Goal: Task Accomplishment & Management: Use online tool/utility

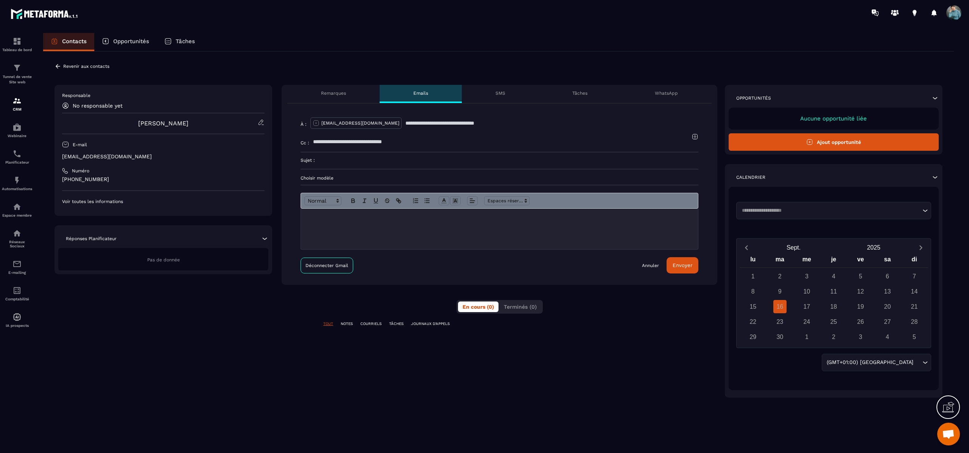
scroll to position [118, 0]
click at [496, 94] on p "SMS" at bounding box center [501, 93] width 10 height 6
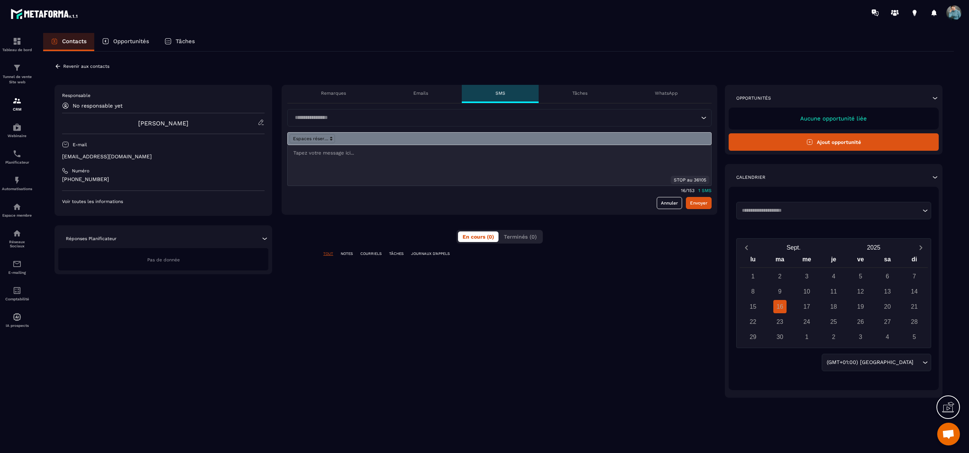
click at [578, 92] on p "Tâches" at bounding box center [579, 93] width 15 height 6
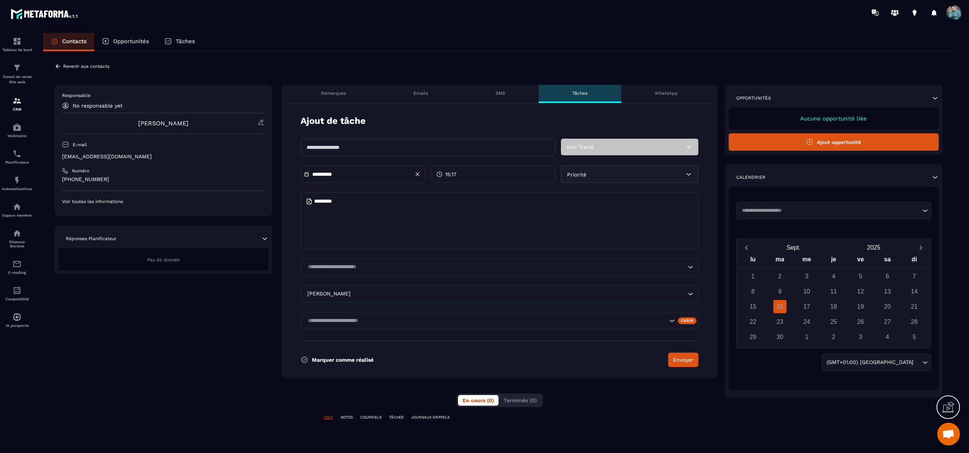
click at [671, 89] on div "WhatsApp" at bounding box center [666, 94] width 90 height 18
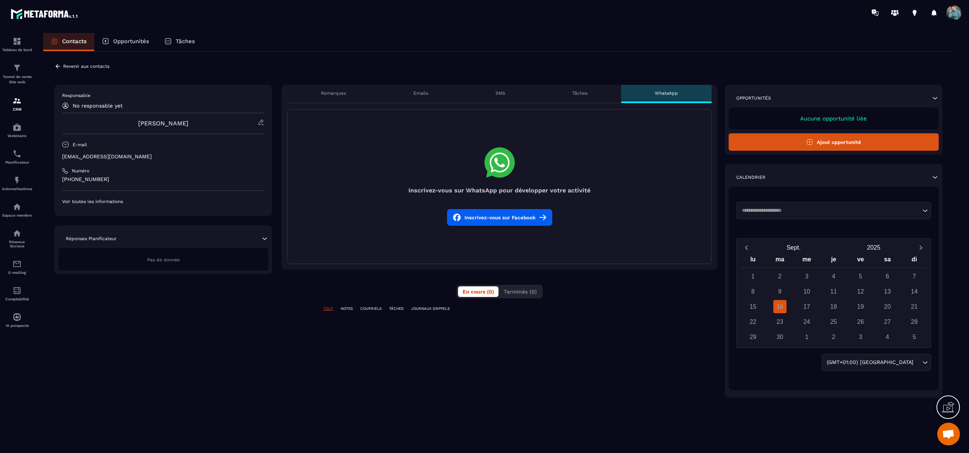
click at [523, 218] on button "Inscrivez-vous sur Facebook" at bounding box center [499, 217] width 105 height 17
click at [611, 369] on div "**********" at bounding box center [500, 241] width 436 height 313
click at [16, 78] on p "Tunnel de vente Site web" at bounding box center [17, 79] width 30 height 11
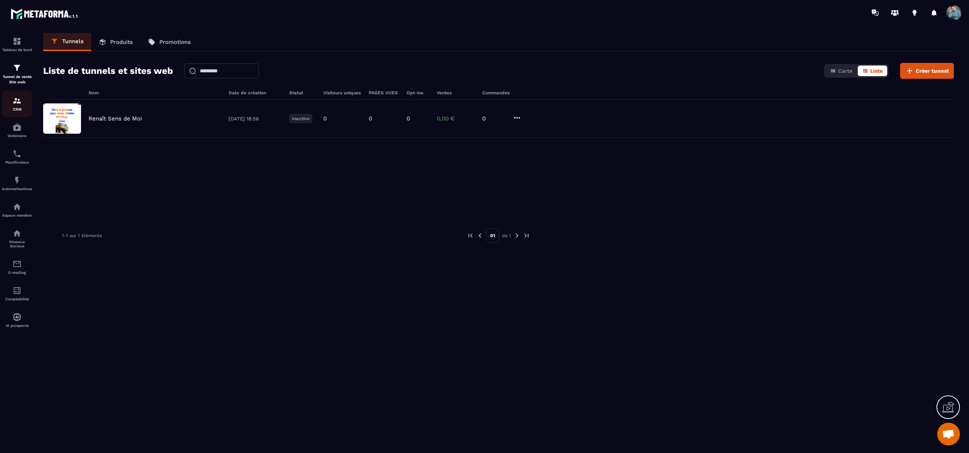
click at [16, 102] on img at bounding box center [16, 100] width 9 height 9
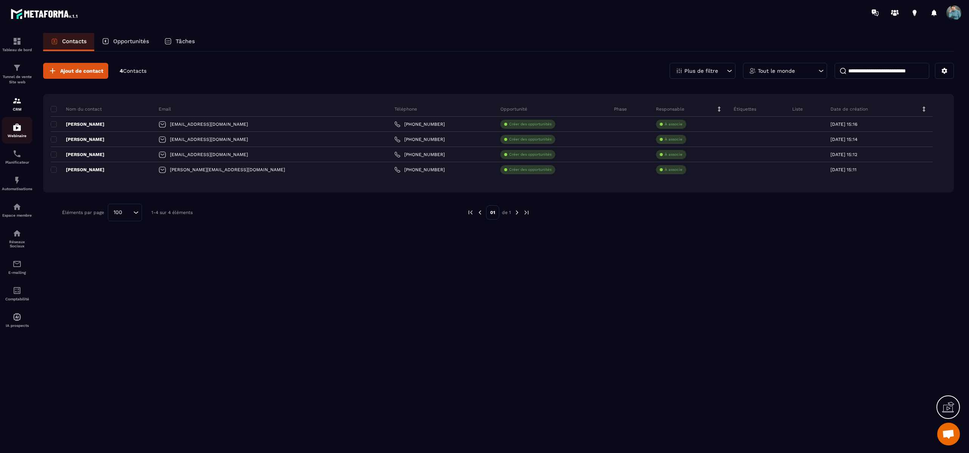
click at [14, 133] on div "Webinaire" at bounding box center [17, 130] width 30 height 15
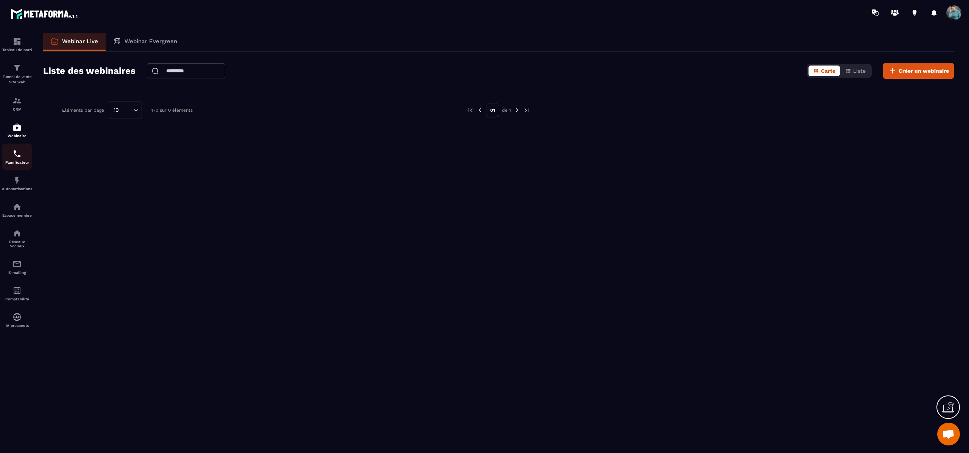
click at [18, 158] on img at bounding box center [16, 153] width 9 height 9
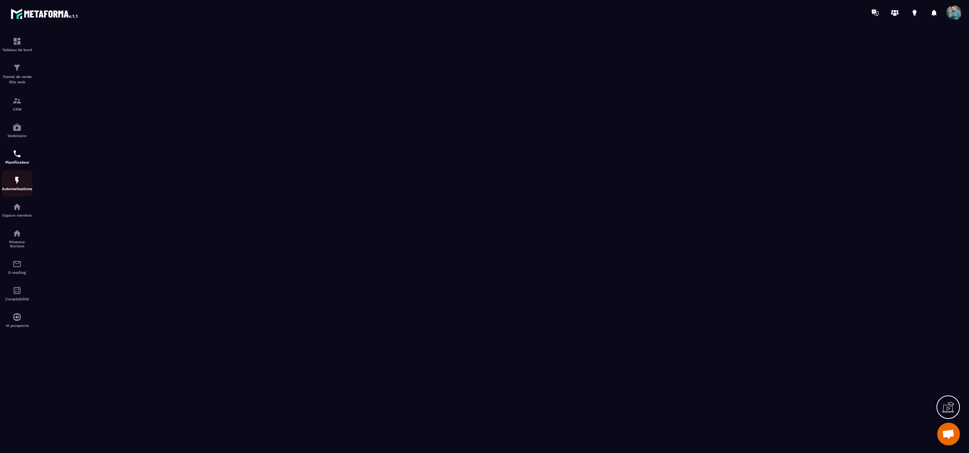
click at [21, 177] on img at bounding box center [16, 180] width 9 height 9
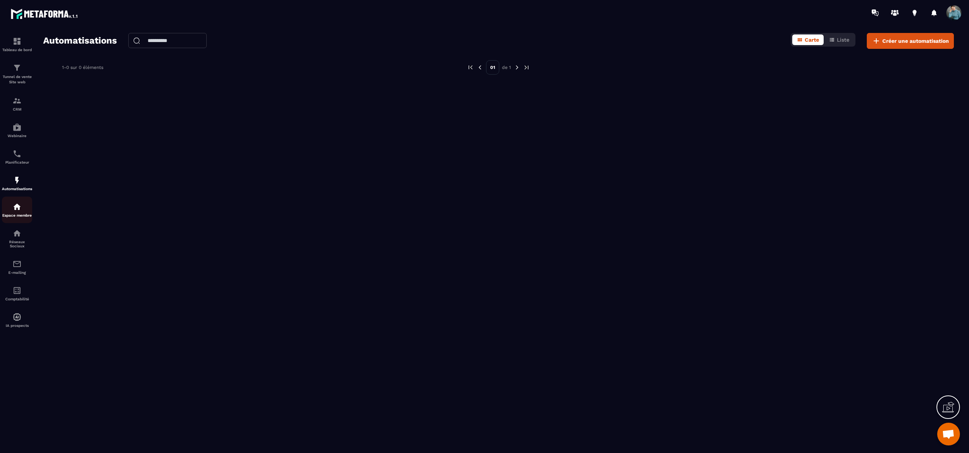
click at [17, 217] on p "Espace membre" at bounding box center [17, 215] width 30 height 4
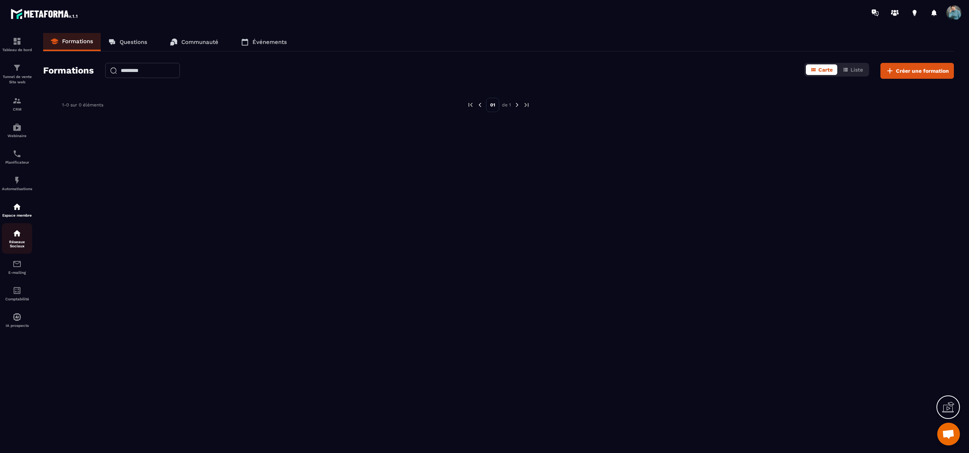
click at [17, 234] on img at bounding box center [16, 233] width 9 height 9
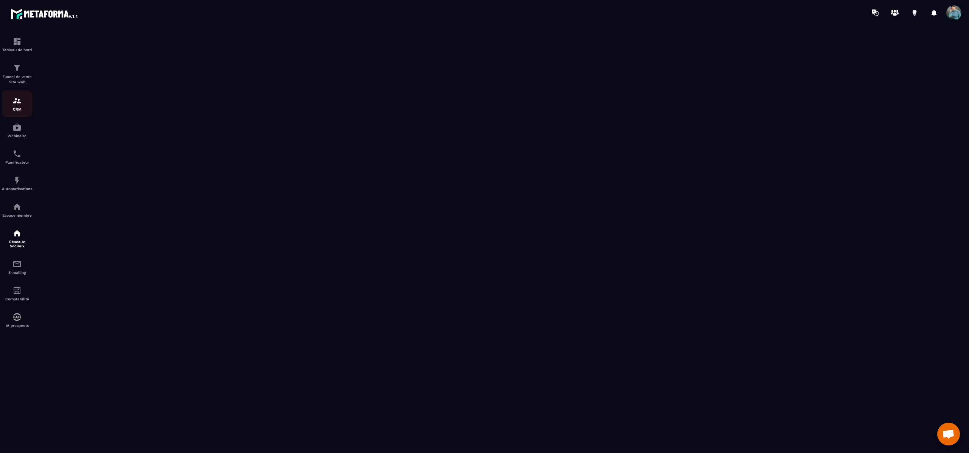
click at [16, 106] on div "CRM" at bounding box center [17, 103] width 30 height 15
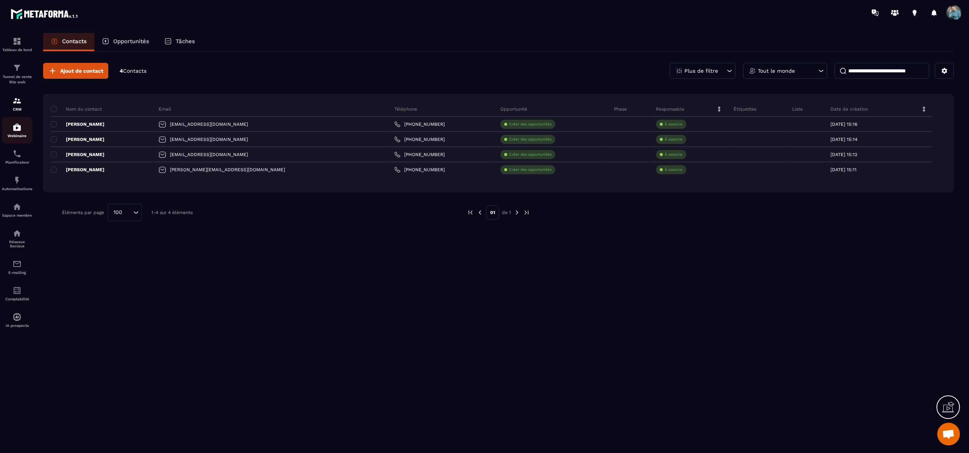
click at [17, 130] on img at bounding box center [16, 127] width 9 height 9
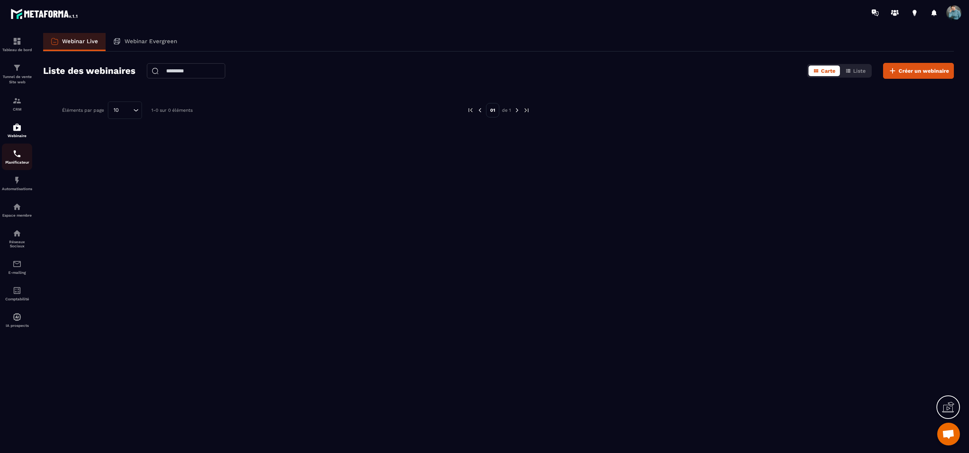
click at [21, 158] on img at bounding box center [16, 153] width 9 height 9
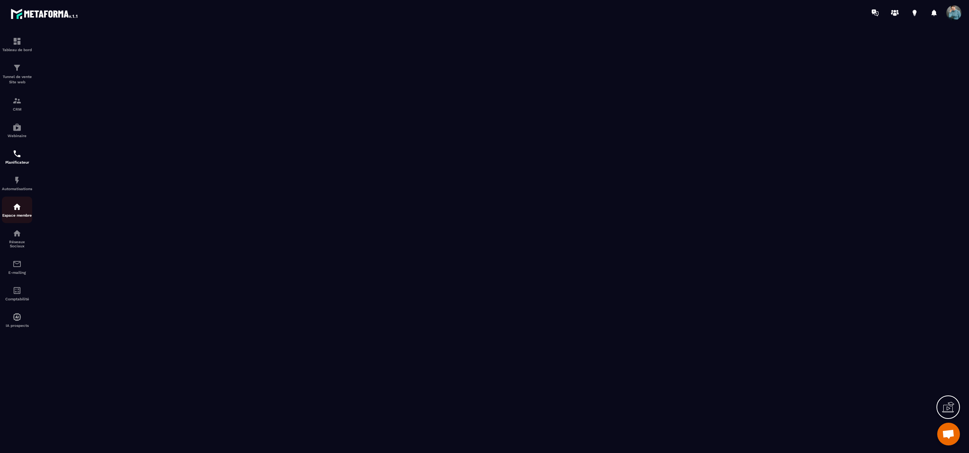
click at [20, 211] on img at bounding box center [16, 206] width 9 height 9
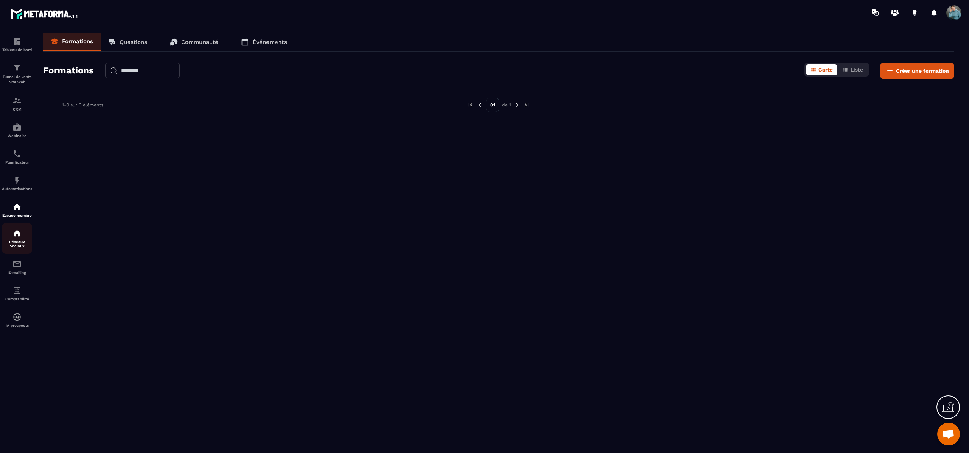
click at [17, 242] on p "Réseaux Sociaux" at bounding box center [17, 244] width 30 height 8
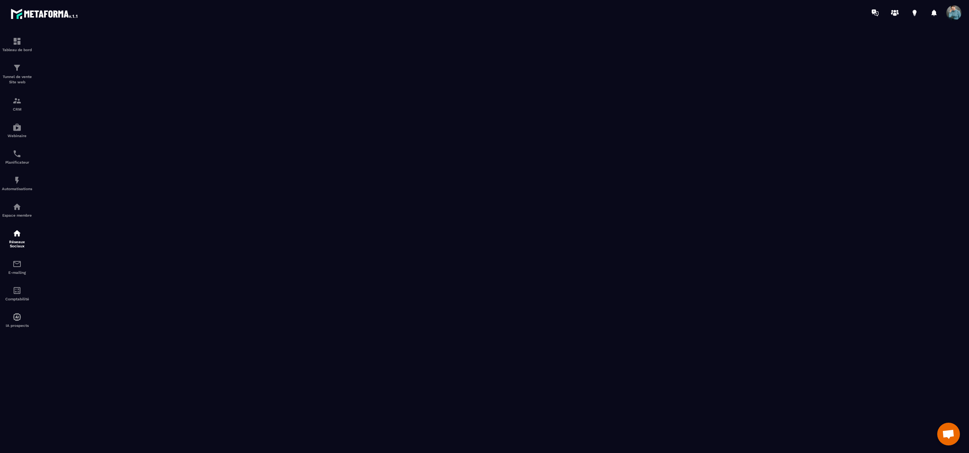
click at [17, 242] on p "Réseaux Sociaux" at bounding box center [17, 244] width 30 height 8
click at [17, 273] on div "E-mailing" at bounding box center [17, 266] width 30 height 15
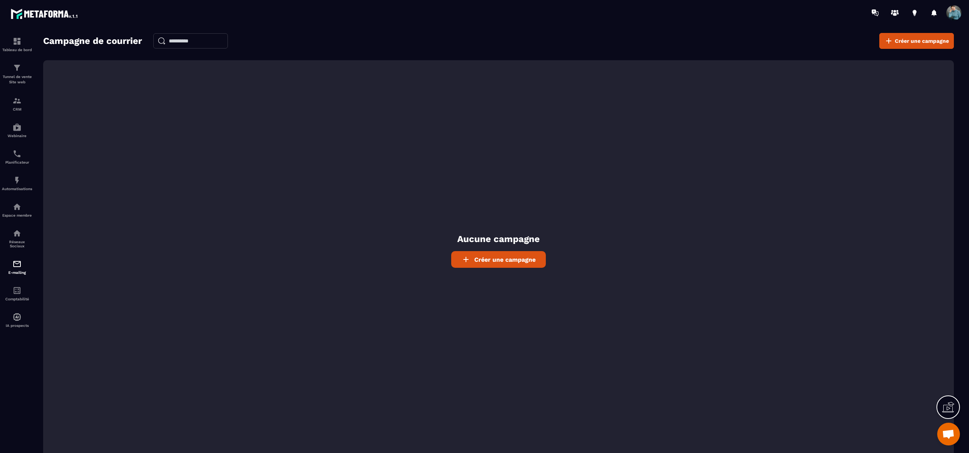
click at [524, 260] on span "Créer une campagne" at bounding box center [504, 259] width 61 height 7
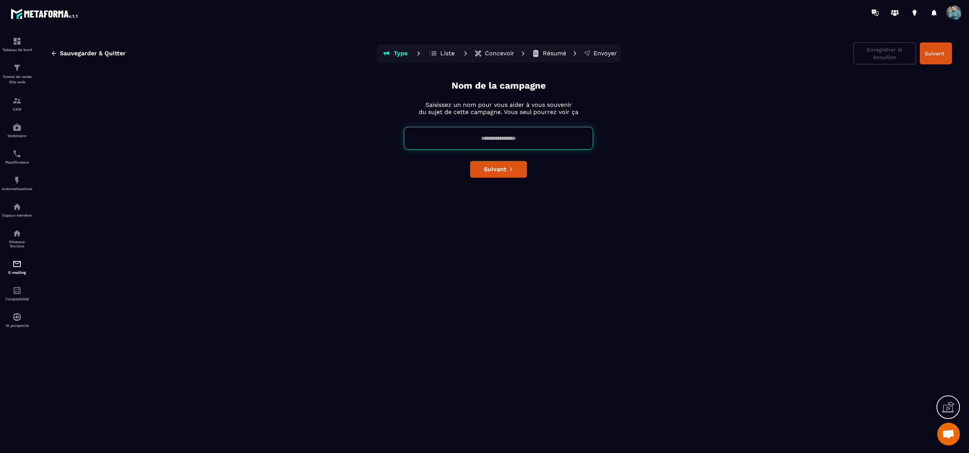
click at [443, 51] on p "Liste" at bounding box center [447, 54] width 14 height 8
click at [956, 401] on div at bounding box center [948, 406] width 23 height 23
click at [784, 336] on icon at bounding box center [784, 334] width 9 height 9
click at [438, 60] on button "Liste" at bounding box center [442, 53] width 34 height 15
click at [442, 50] on p "Liste" at bounding box center [447, 54] width 14 height 8
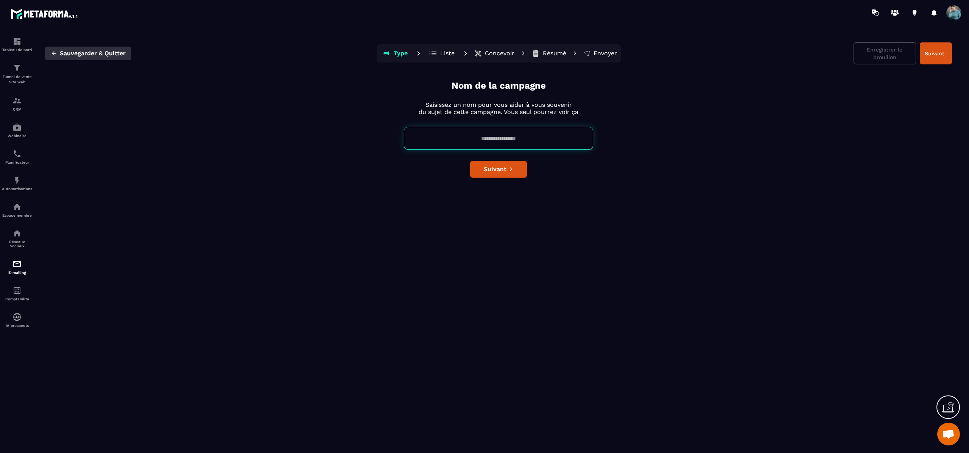
click at [53, 58] on button "Sauvegarder & Quitter" at bounding box center [88, 54] width 86 height 14
click at [87, 56] on span "Sauvegarder & Quitter" at bounding box center [93, 54] width 66 height 8
click at [19, 70] on img at bounding box center [16, 67] width 9 height 9
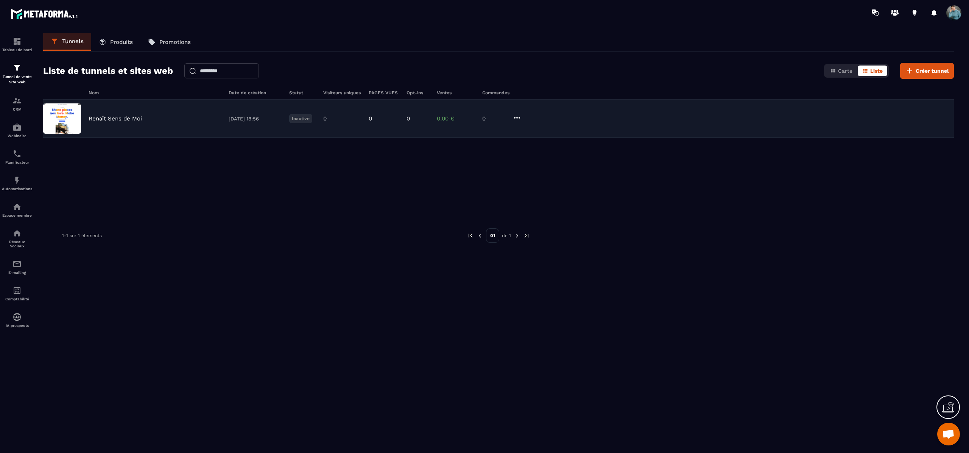
click at [521, 116] on icon at bounding box center [517, 117] width 9 height 9
click at [547, 176] on button "Supprimer" at bounding box center [546, 174] width 61 height 14
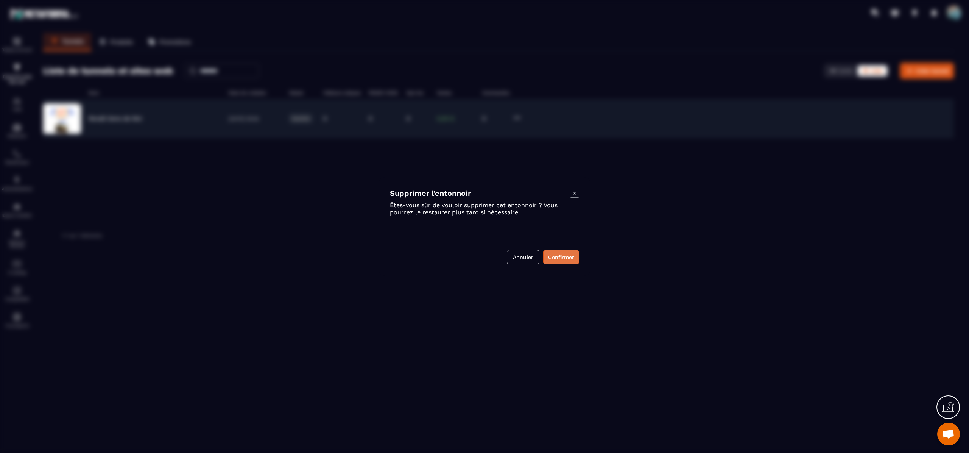
click at [561, 252] on button "Confirmer" at bounding box center [561, 257] width 36 height 14
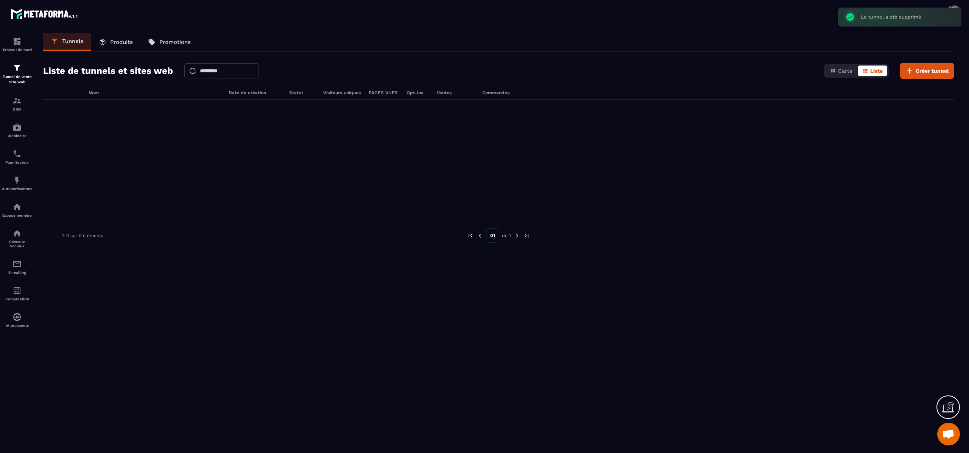
click at [949, 413] on icon at bounding box center [948, 407] width 12 height 12
click at [930, 72] on span "Créer tunnel" at bounding box center [932, 71] width 33 height 8
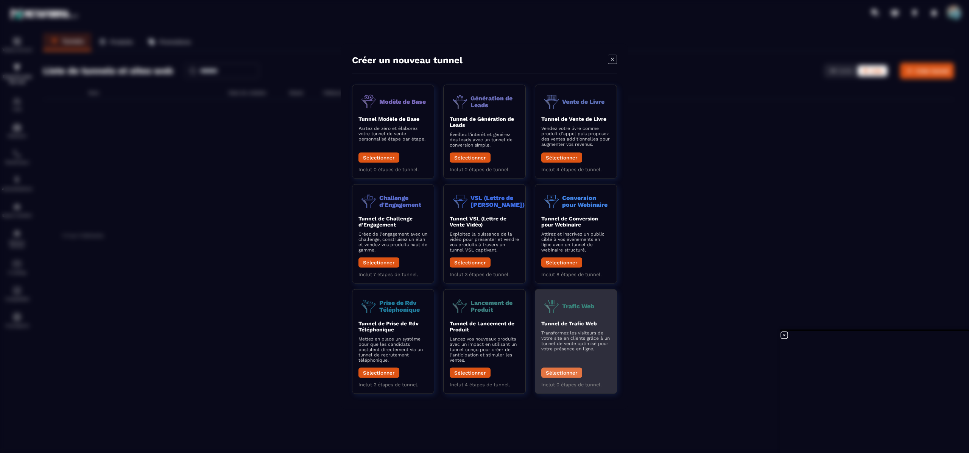
click at [572, 372] on button "Sélectionner" at bounding box center [561, 373] width 41 height 10
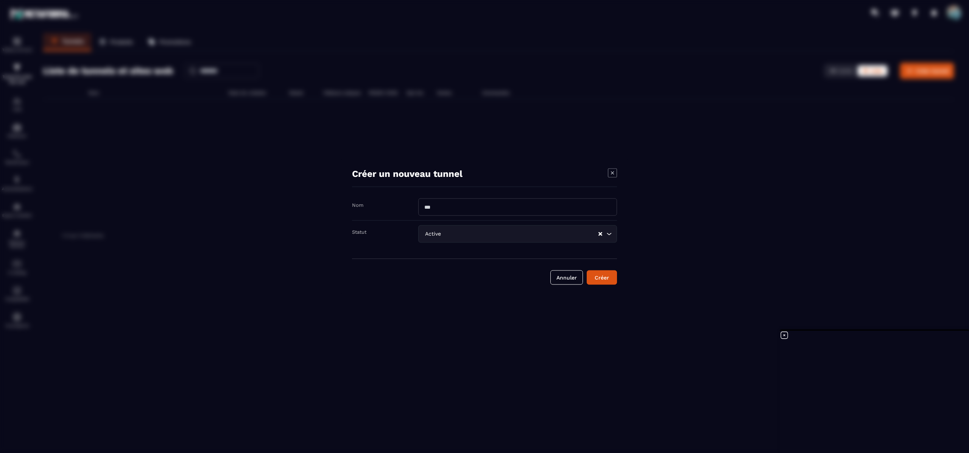
click at [503, 207] on input "Modal window" at bounding box center [517, 206] width 199 height 17
click at [445, 208] on input "Modal window" at bounding box center [517, 206] width 199 height 17
click at [560, 279] on button "Annuler" at bounding box center [566, 277] width 33 height 14
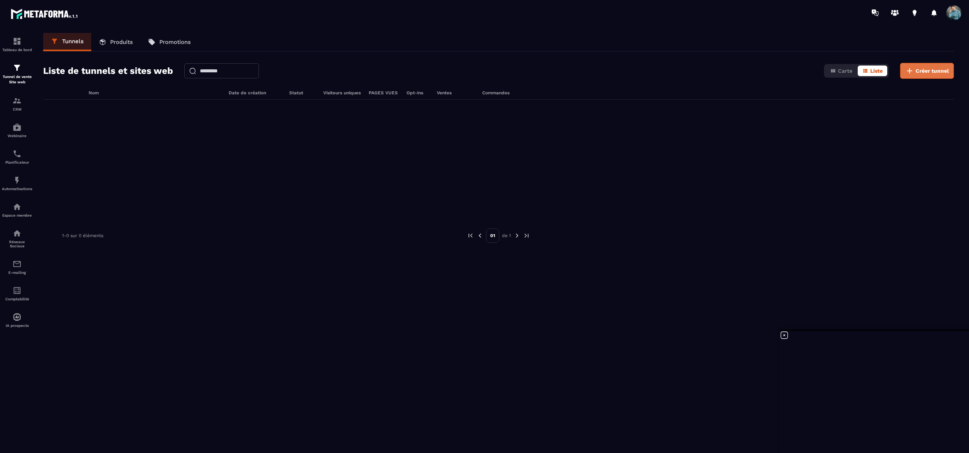
click at [923, 71] on span "Créer tunnel" at bounding box center [932, 71] width 33 height 8
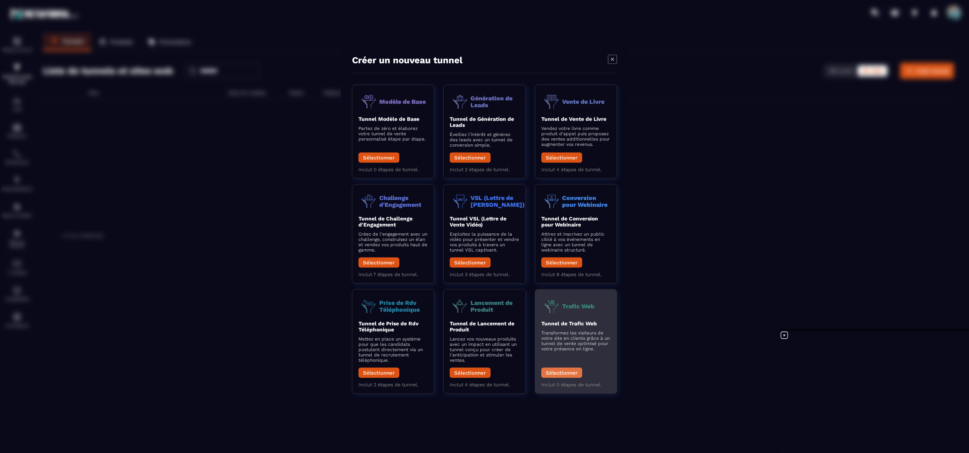
click at [569, 371] on button "Sélectionner" at bounding box center [561, 373] width 41 height 10
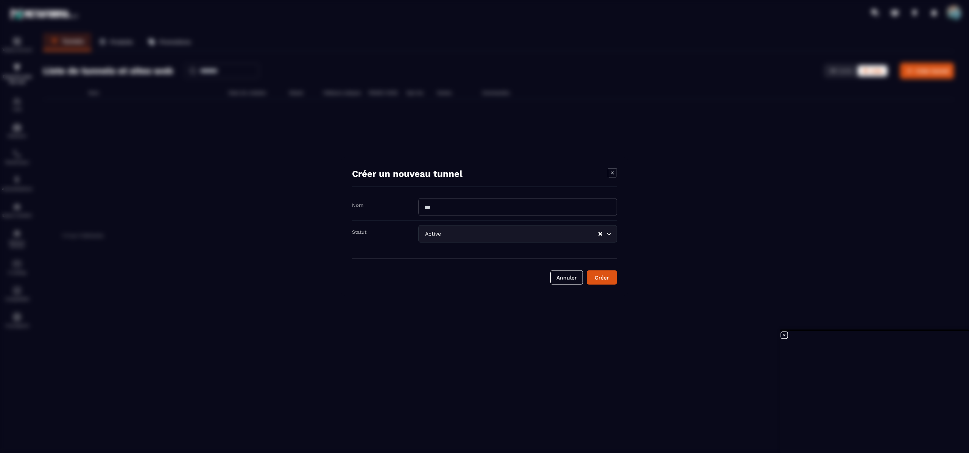
click at [471, 209] on input "Modal window" at bounding box center [517, 206] width 199 height 17
type input "**********"
click at [612, 277] on button "Créer" at bounding box center [602, 277] width 30 height 14
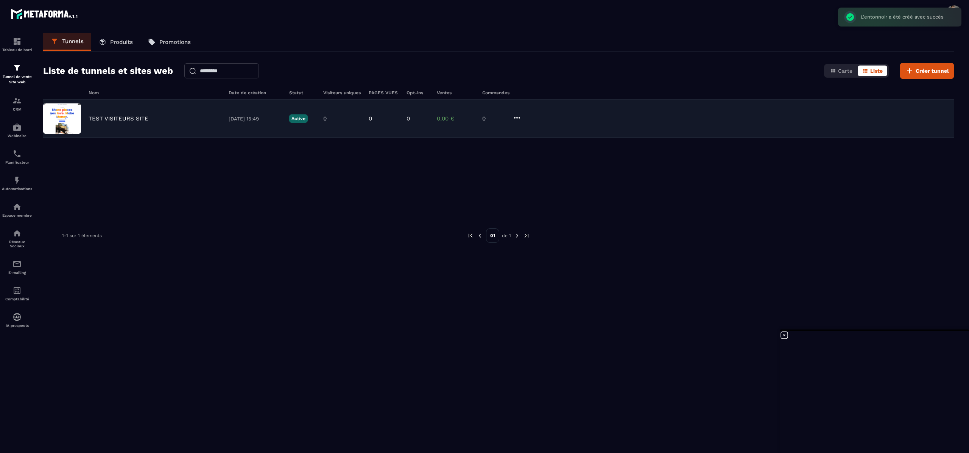
click at [76, 119] on img at bounding box center [62, 118] width 38 height 30
click at [521, 112] on div "TEST VISITEURS SITE [DATE] 15:49 Active 0 0 0 0,00 € 0" at bounding box center [498, 119] width 911 height 38
click at [516, 118] on icon at bounding box center [517, 117] width 9 height 9
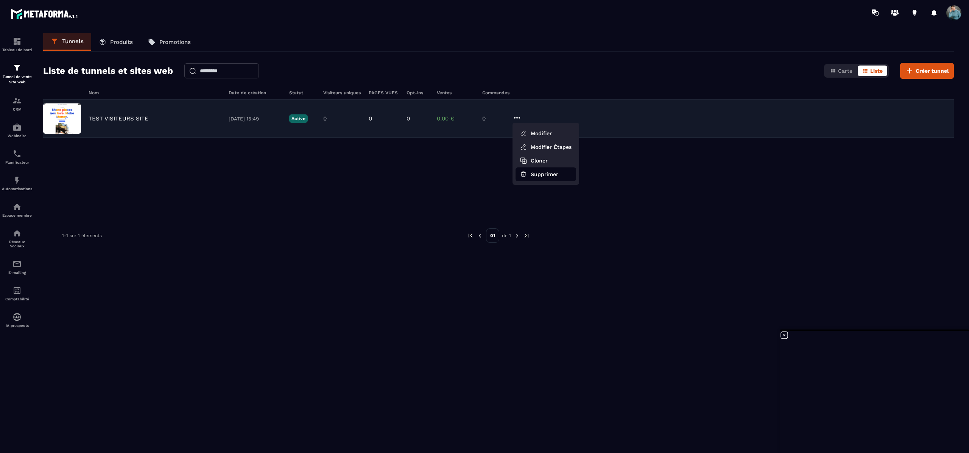
click at [536, 176] on button "Supprimer" at bounding box center [546, 174] width 61 height 14
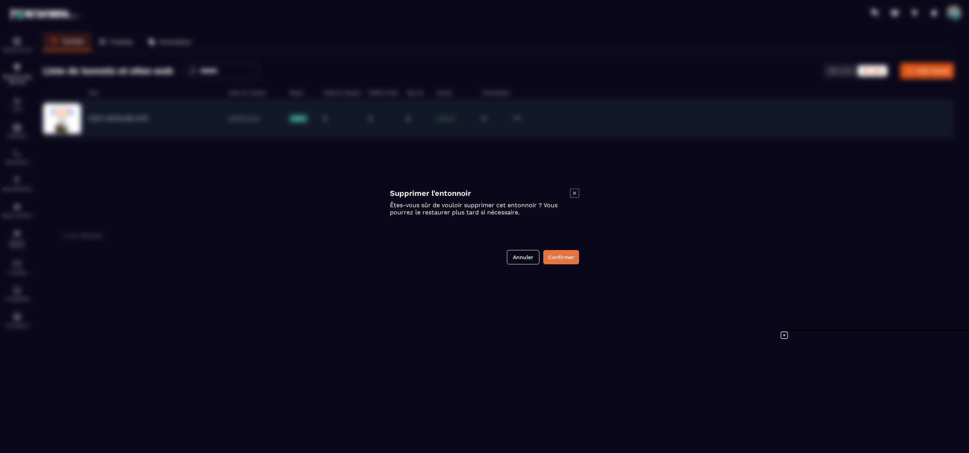
click at [563, 260] on button "Confirmer" at bounding box center [561, 257] width 36 height 14
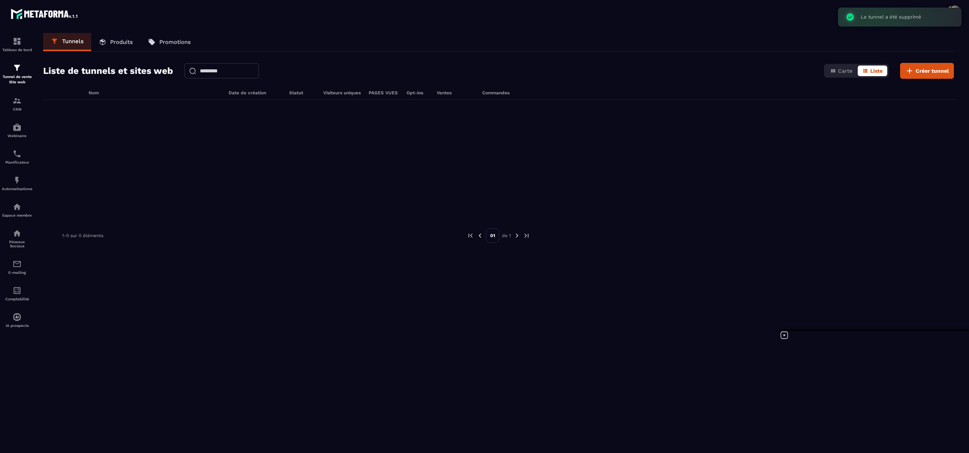
click at [784, 333] on icon at bounding box center [784, 334] width 9 height 9
click at [938, 90] on div "Nom Date de création Statut Visiteurs uniques PAGES VUES Opt-ins Ventes Command…" at bounding box center [498, 94] width 911 height 9
click at [934, 73] on span "Créer tunnel" at bounding box center [932, 71] width 33 height 8
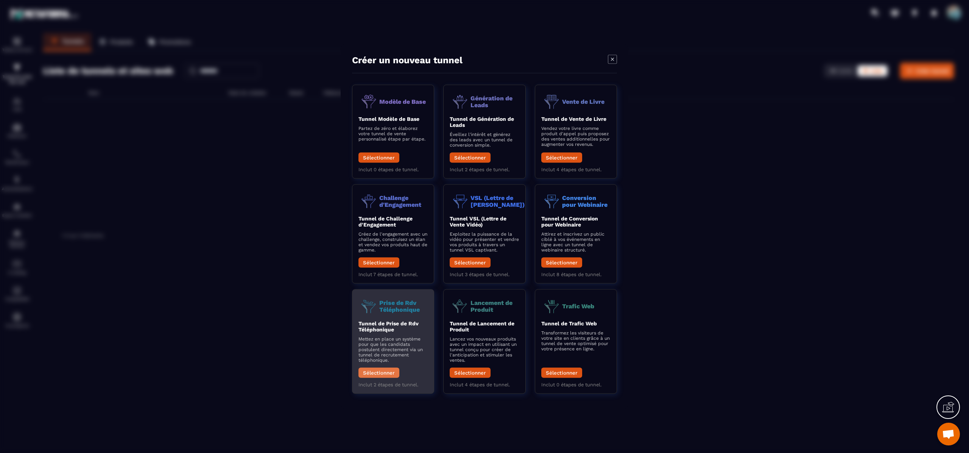
click at [390, 373] on button "Sélectionner" at bounding box center [378, 373] width 41 height 10
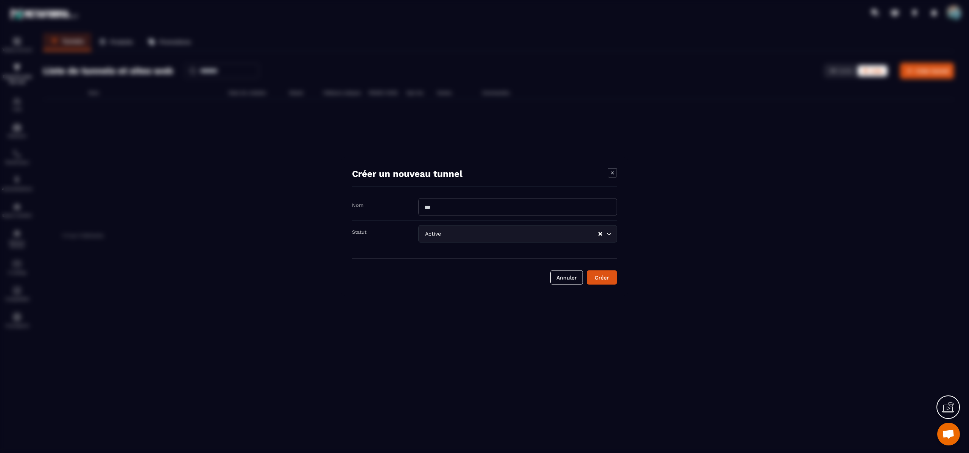
click at [613, 171] on icon "Modal window" at bounding box center [612, 172] width 9 height 9
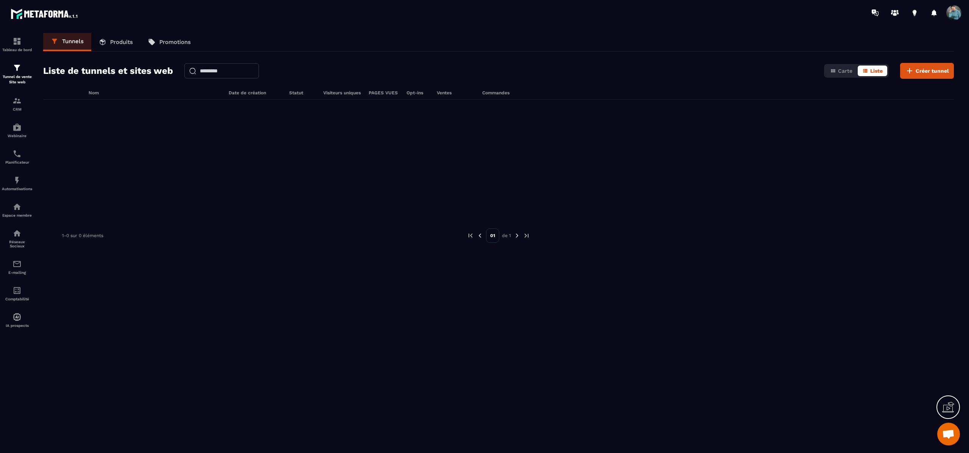
click at [951, 404] on icon at bounding box center [948, 407] width 12 height 12
click at [787, 332] on icon at bounding box center [784, 334] width 9 height 9
click at [120, 43] on p "Produits" at bounding box center [121, 42] width 23 height 7
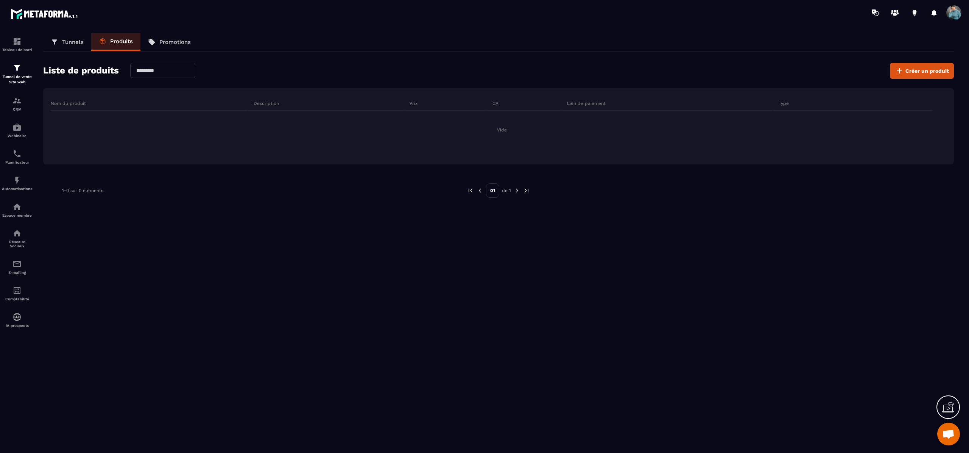
click at [168, 45] on p "Promotions" at bounding box center [174, 42] width 31 height 7
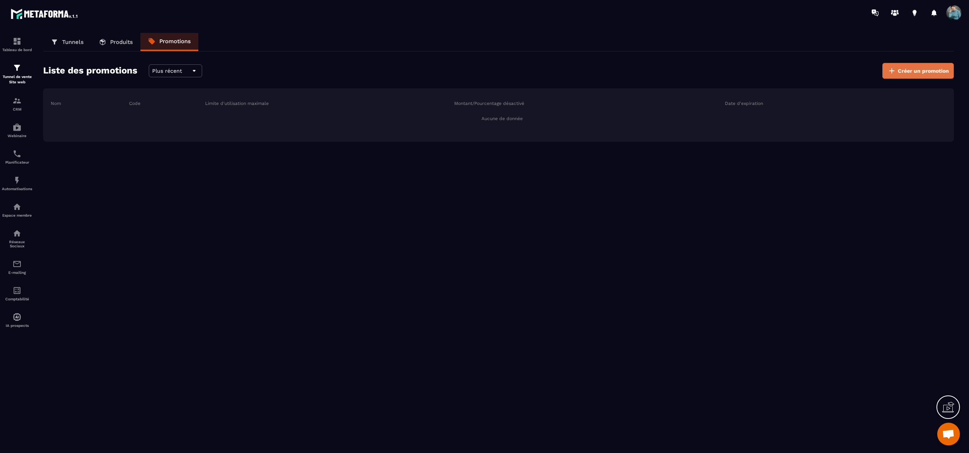
click at [923, 69] on span "Créer un promotion" at bounding box center [923, 71] width 51 height 8
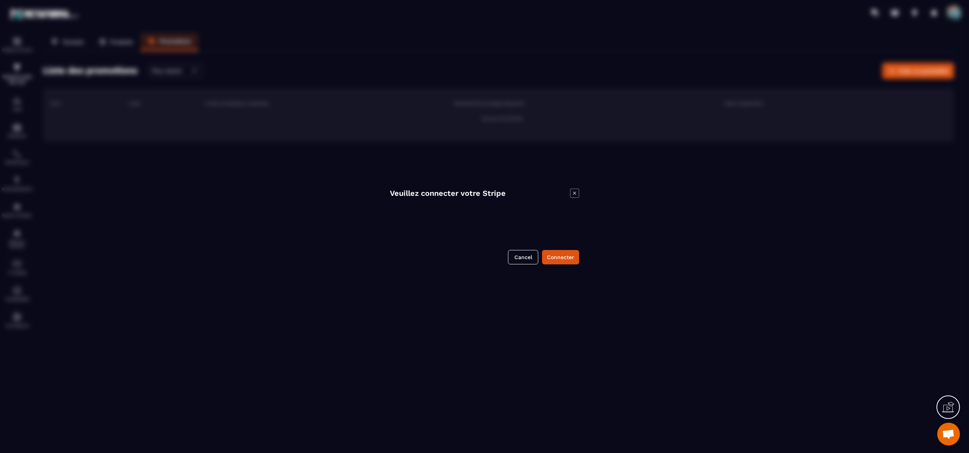
click at [575, 190] on icon "Modal window" at bounding box center [574, 193] width 9 height 9
click at [120, 40] on p "Produits" at bounding box center [121, 42] width 23 height 7
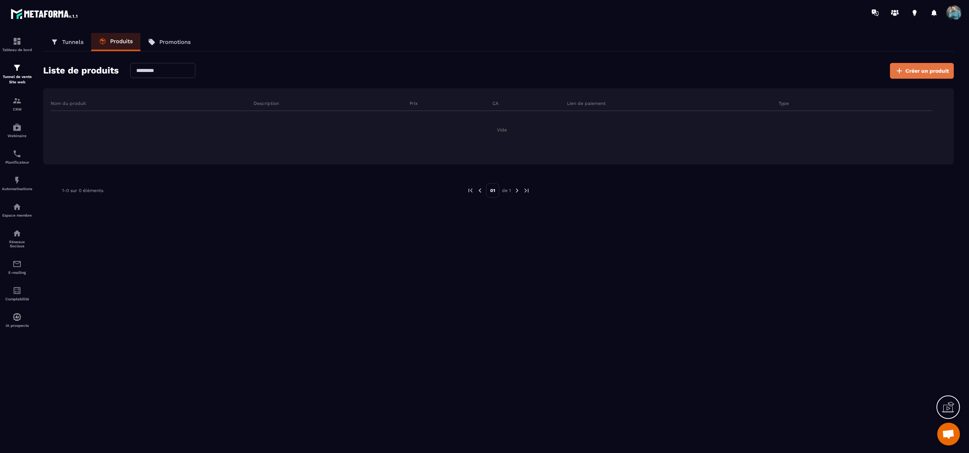
click at [942, 74] on span "Créer un produit" at bounding box center [928, 71] width 44 height 8
click at [566, 257] on button "Connecter" at bounding box center [560, 257] width 37 height 14
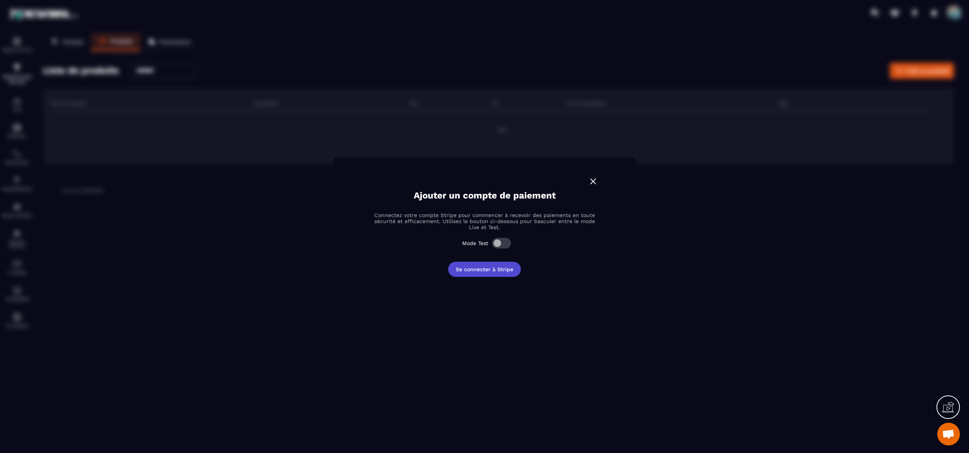
click at [507, 267] on button "Se connecter à Stripe" at bounding box center [484, 269] width 73 height 15
